Goal: Register for event/course

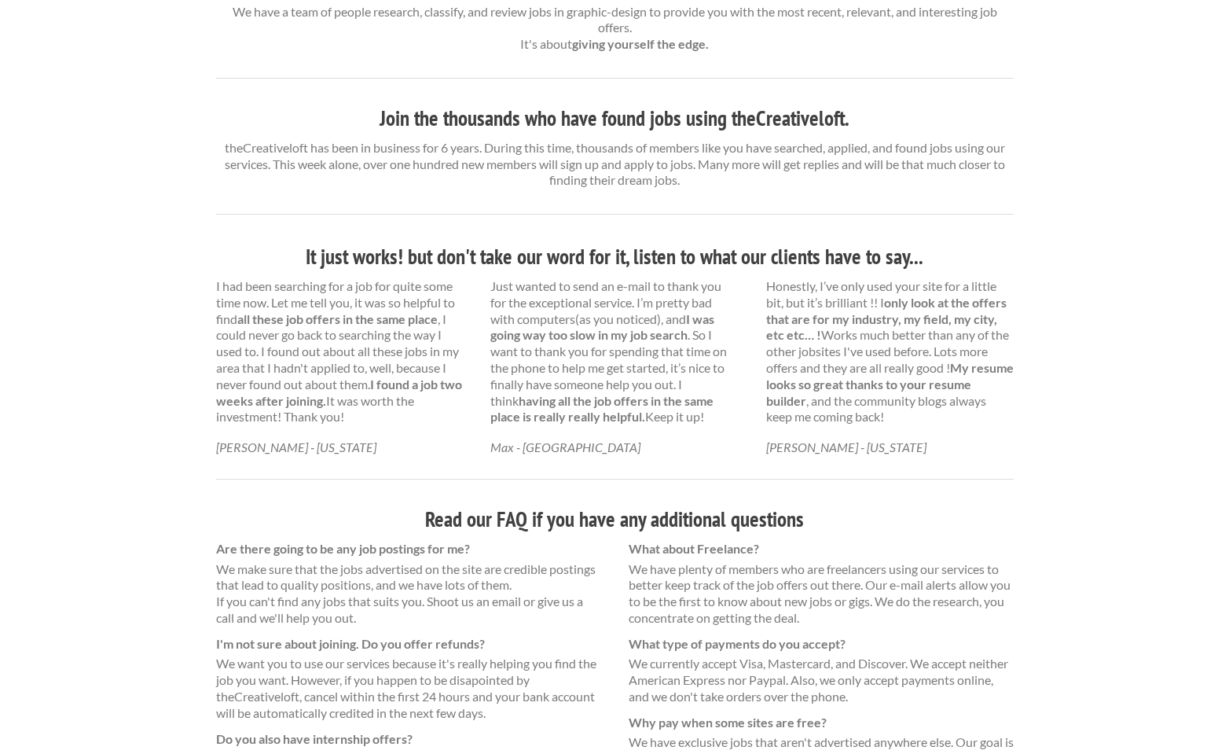
scroll to position [884, 0]
